Goal: Information Seeking & Learning: Learn about a topic

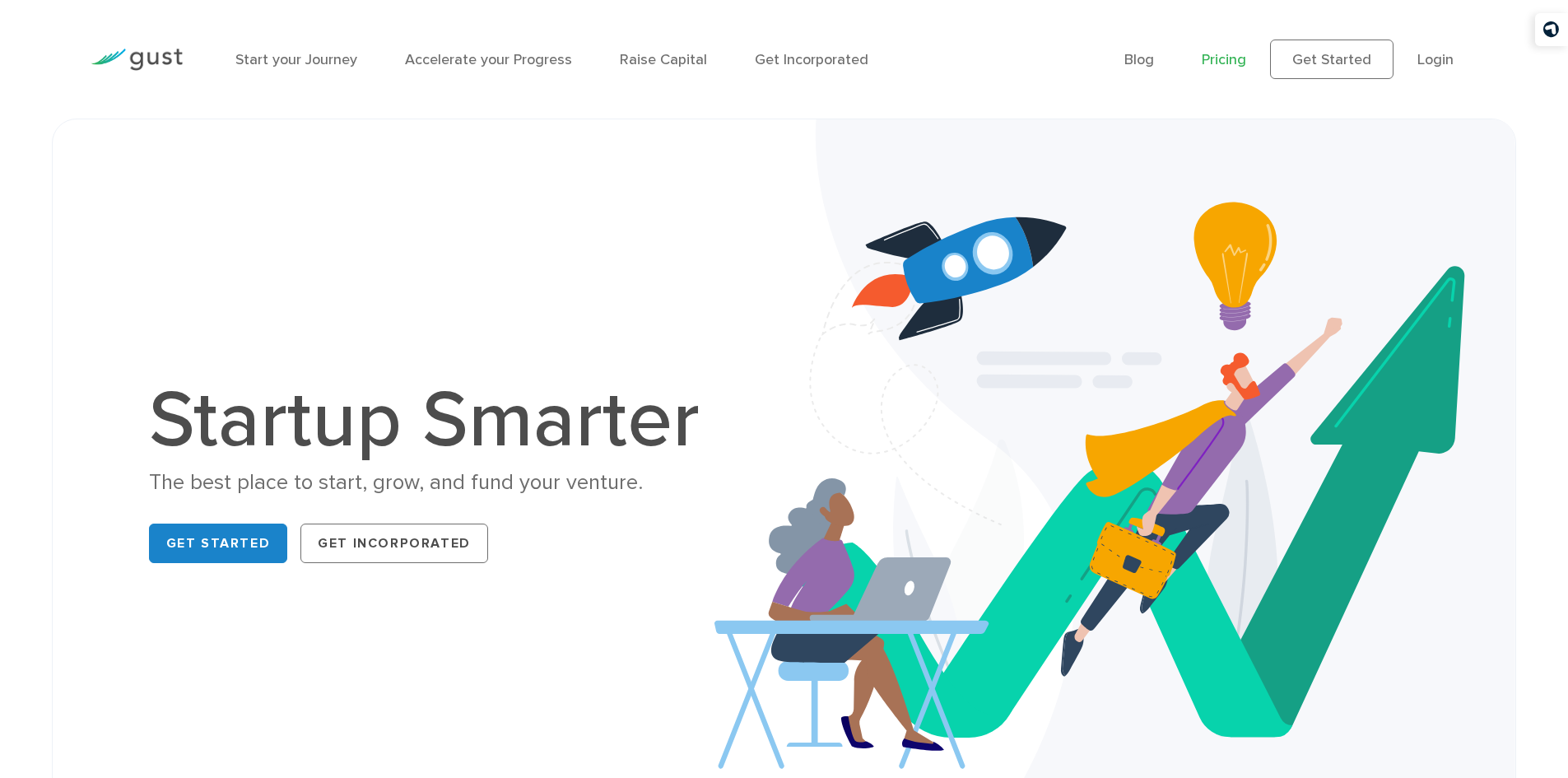
click at [1230, 53] on link "Pricing" at bounding box center [1223, 59] width 44 height 18
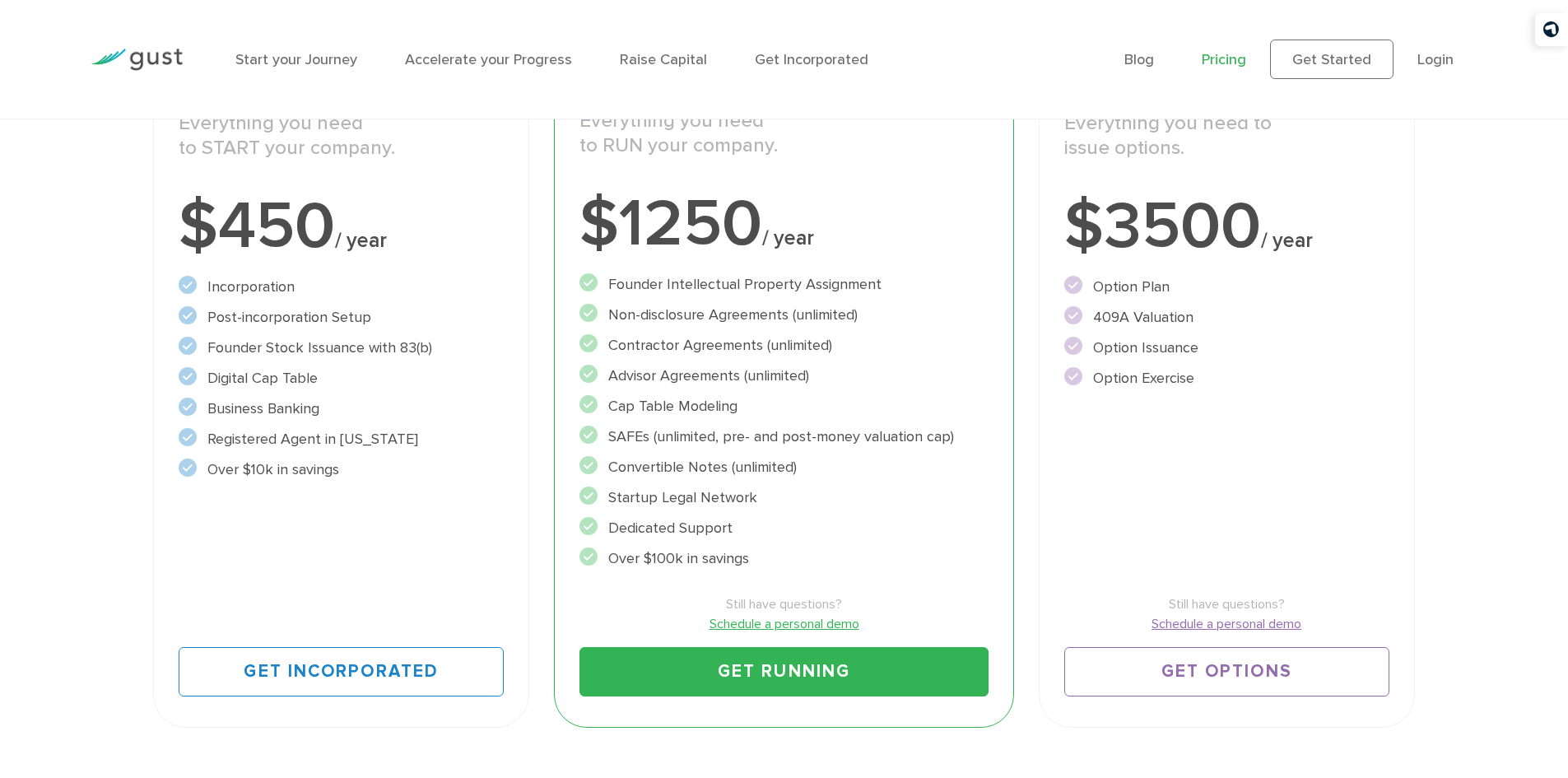
scroll to position [412, 0]
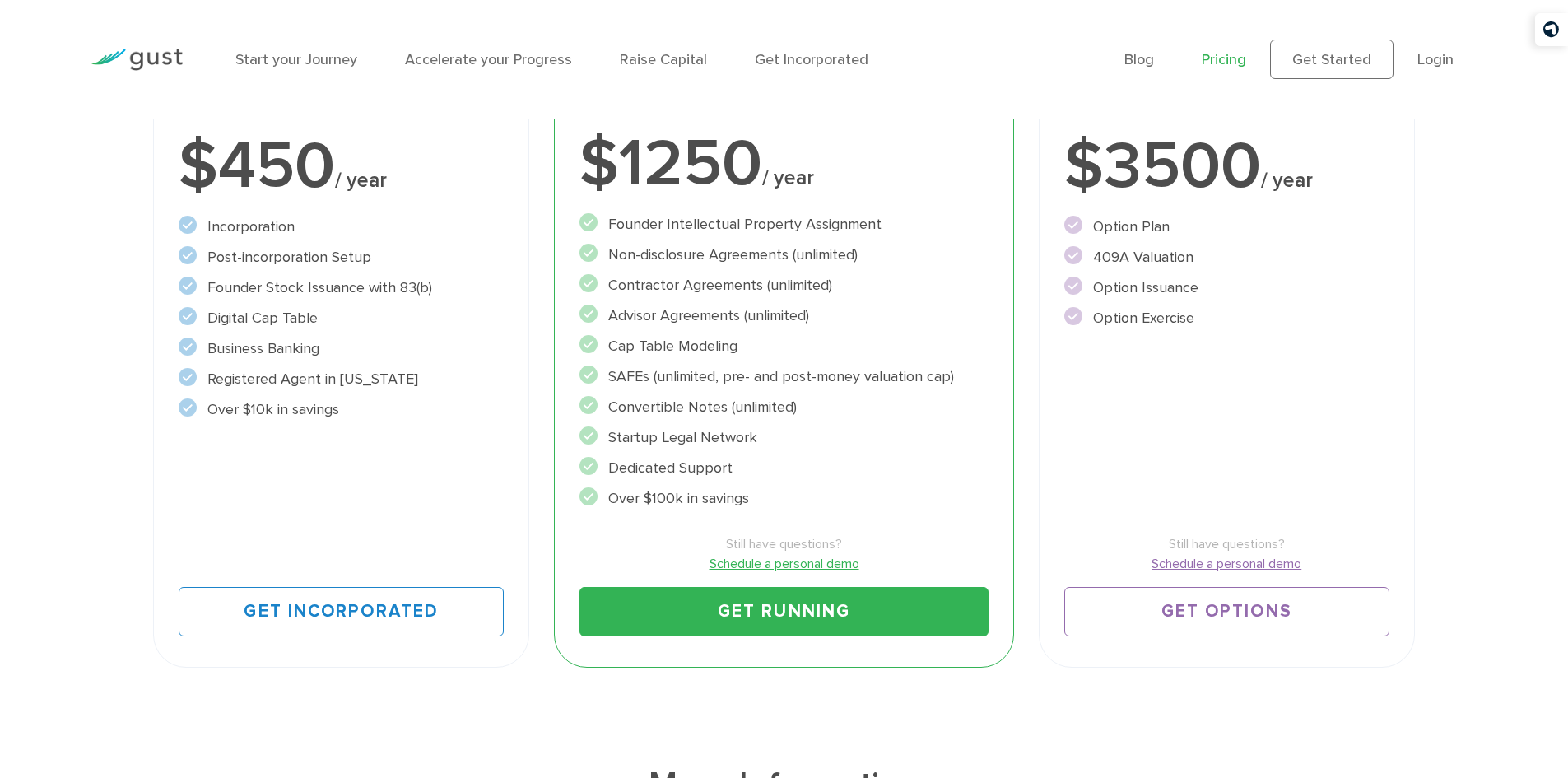
drag, startPoint x: 739, startPoint y: 256, endPoint x: 651, endPoint y: 252, distance: 88.1
click at [651, 252] on li "Non-disclosure Agreements (unlimited)" at bounding box center [784, 255] width 409 height 23
drag, startPoint x: 754, startPoint y: 375, endPoint x: 624, endPoint y: 372, distance: 130.0
click at [624, 372] on li "SAFEs (unlimited, pre- and post-money valuation cap)" at bounding box center [784, 376] width 409 height 23
